Goal: Transaction & Acquisition: Book appointment/travel/reservation

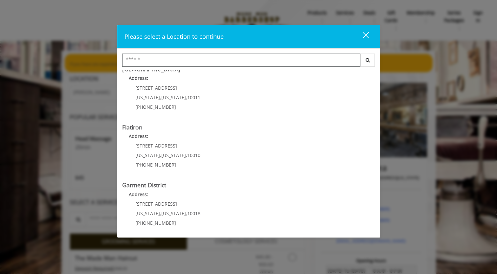
scroll to position [125, 0]
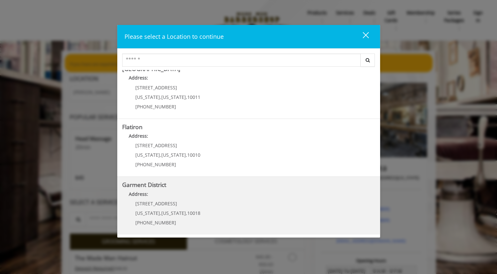
click at [228, 197] on District "Address:" at bounding box center [248, 195] width 253 height 11
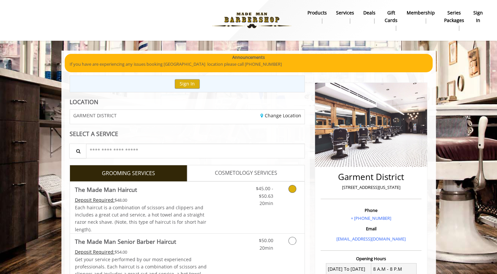
click at [247, 199] on link "$45.00 - $50.63 20min" at bounding box center [259, 194] width 27 height 25
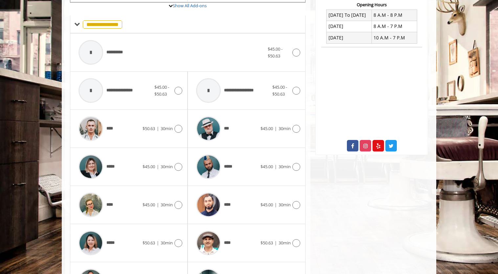
scroll to position [248, 0]
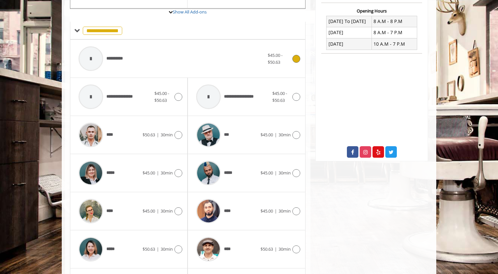
click at [167, 68] on div "**********" at bounding box center [171, 58] width 192 height 31
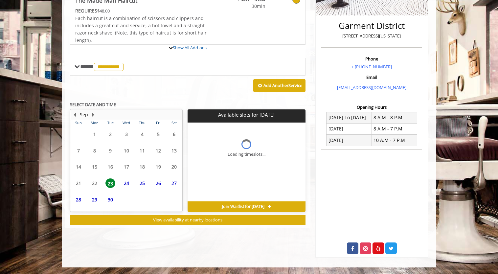
scroll to position [190, 0]
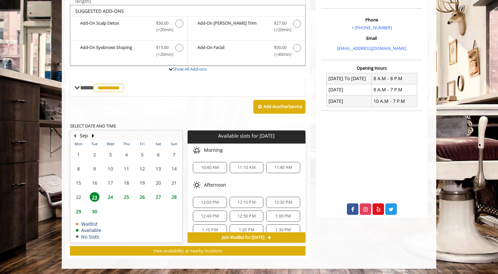
click at [201, 162] on div "10:40 AM" at bounding box center [210, 167] width 34 height 11
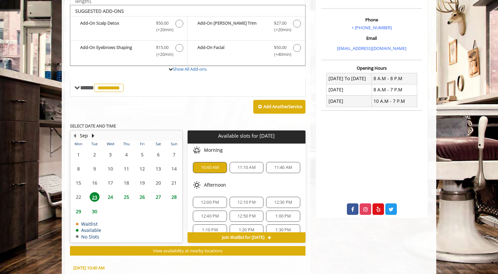
scroll to position [309, 0]
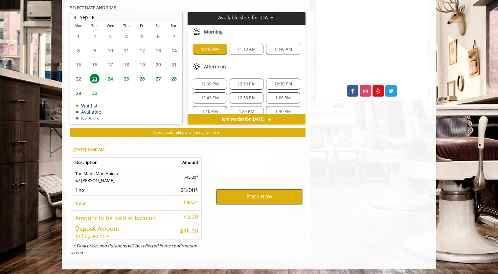
click at [222, 197] on button "BOOK NOW" at bounding box center [259, 196] width 86 height 15
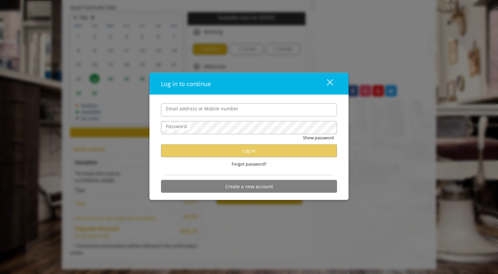
click at [332, 82] on div "close" at bounding box center [325, 84] width 13 height 10
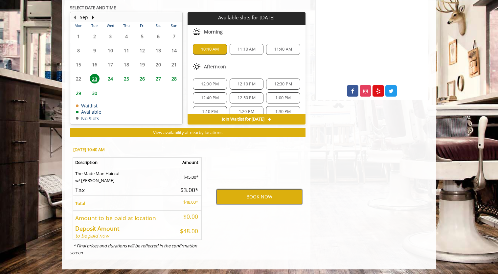
click at [260, 199] on button "BOOK NOW" at bounding box center [259, 196] width 86 height 15
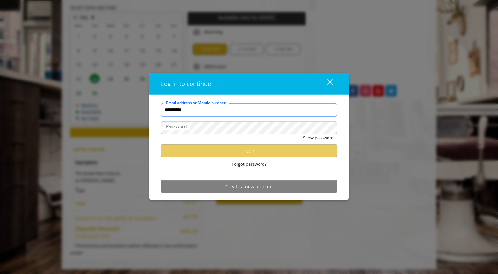
type input "**********"
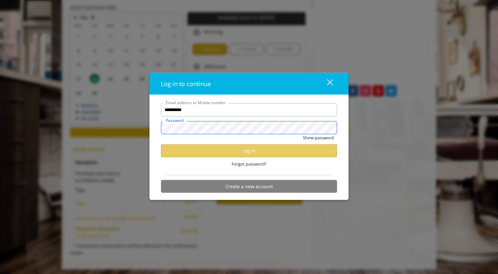
scroll to position [0, 0]
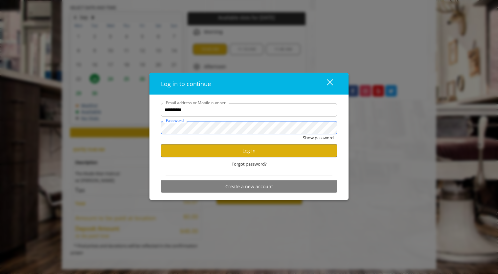
click at [303, 134] on button "Show password" at bounding box center [318, 137] width 31 height 7
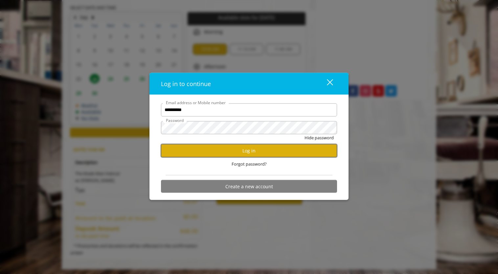
click at [206, 152] on button "Log in" at bounding box center [249, 150] width 176 height 13
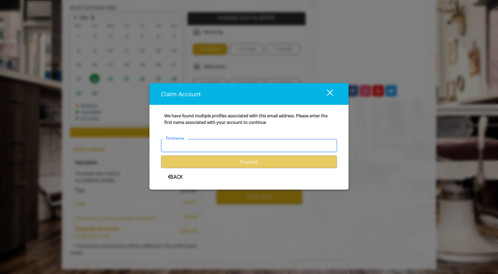
click at [205, 150] on input "Firstname" at bounding box center [249, 145] width 176 height 13
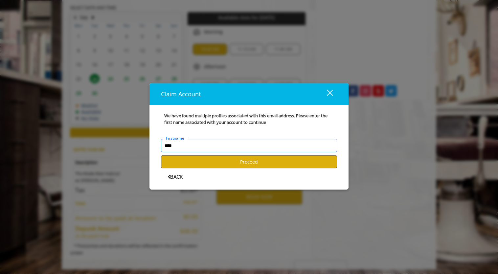
type input "****"
click at [205, 165] on button "Proceed" at bounding box center [249, 161] width 176 height 13
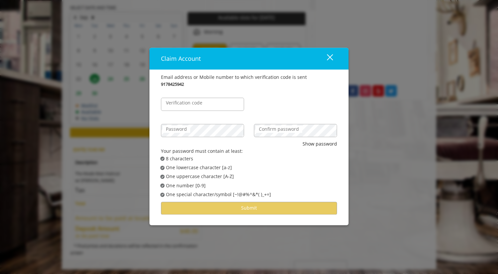
click at [326, 58] on div "close" at bounding box center [325, 59] width 13 height 10
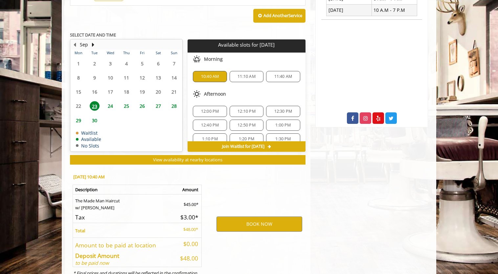
scroll to position [309, 0]
